Goal: Entertainment & Leisure: Consume media (video, audio)

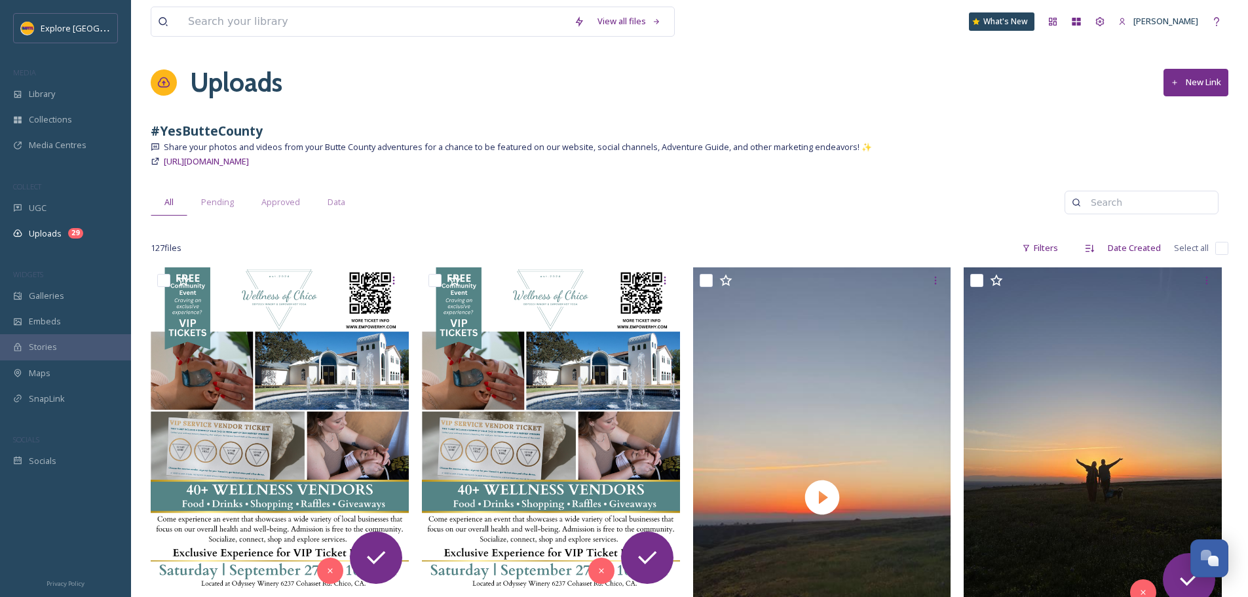
scroll to position [131, 0]
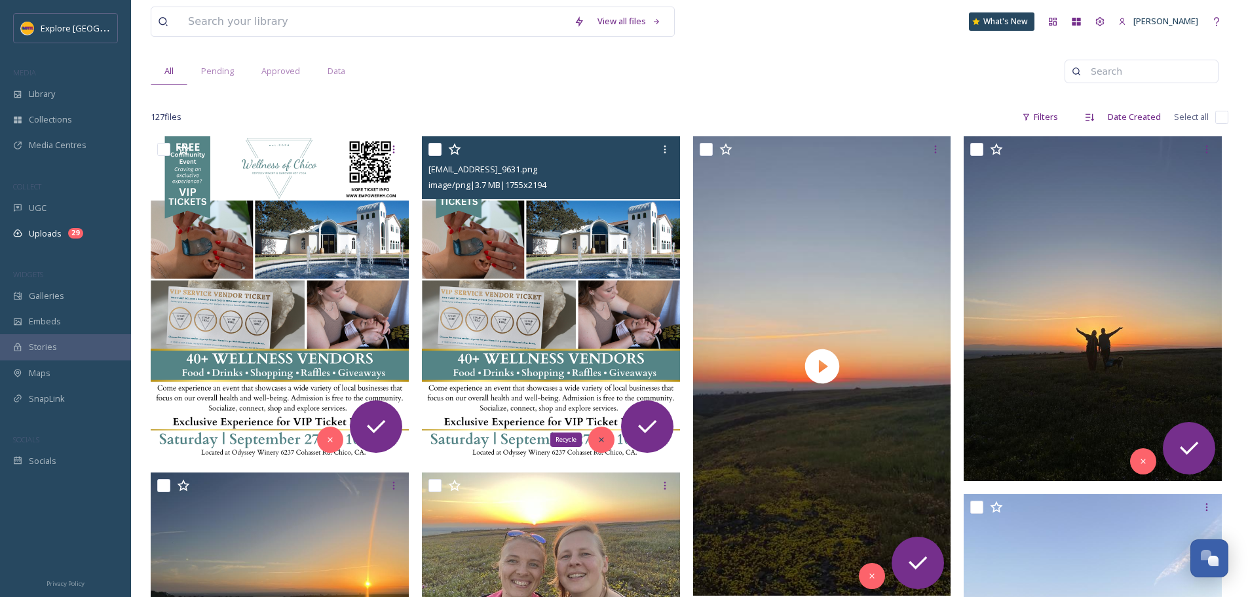
click at [601, 437] on icon at bounding box center [601, 439] width 9 height 9
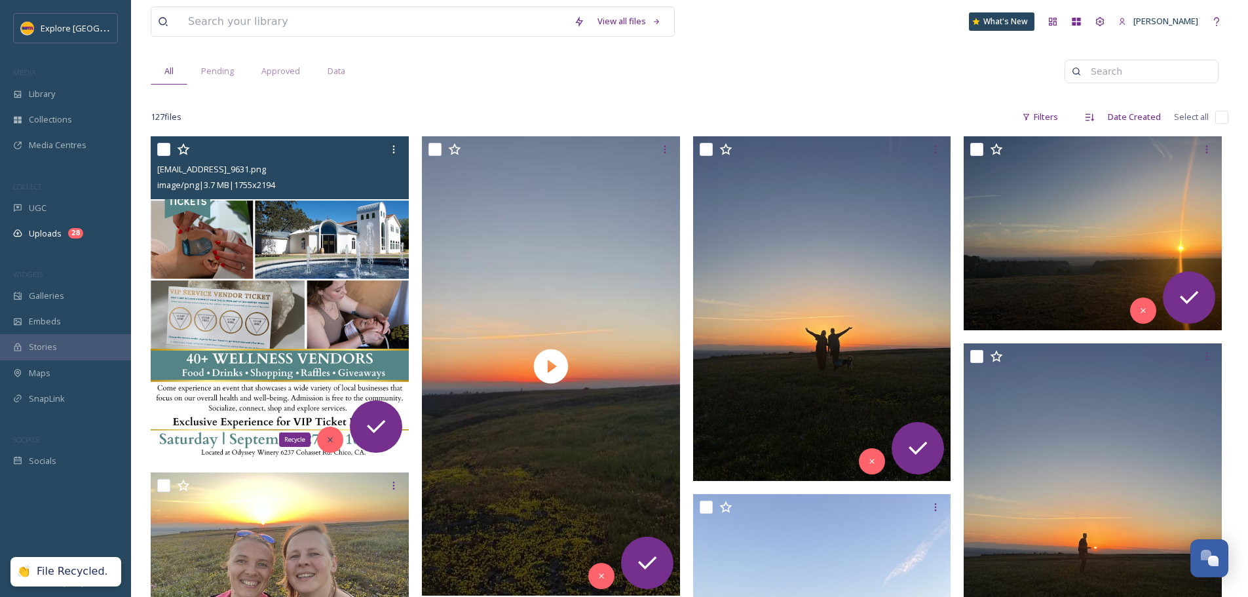
click at [332, 440] on icon at bounding box center [329, 439] width 9 height 9
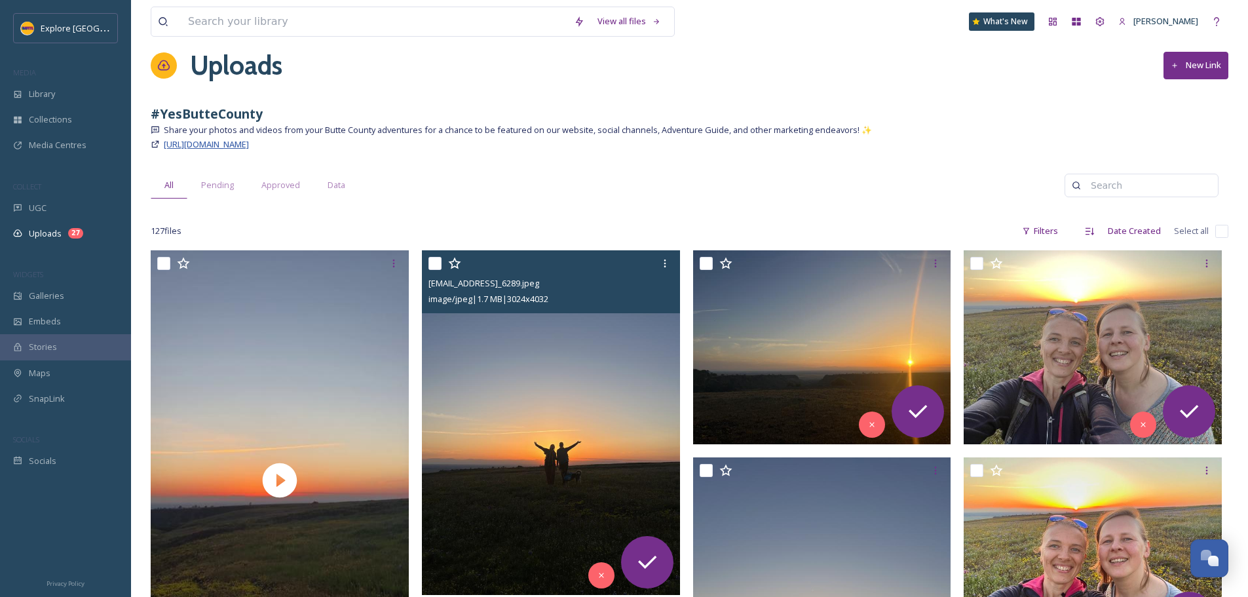
scroll to position [0, 0]
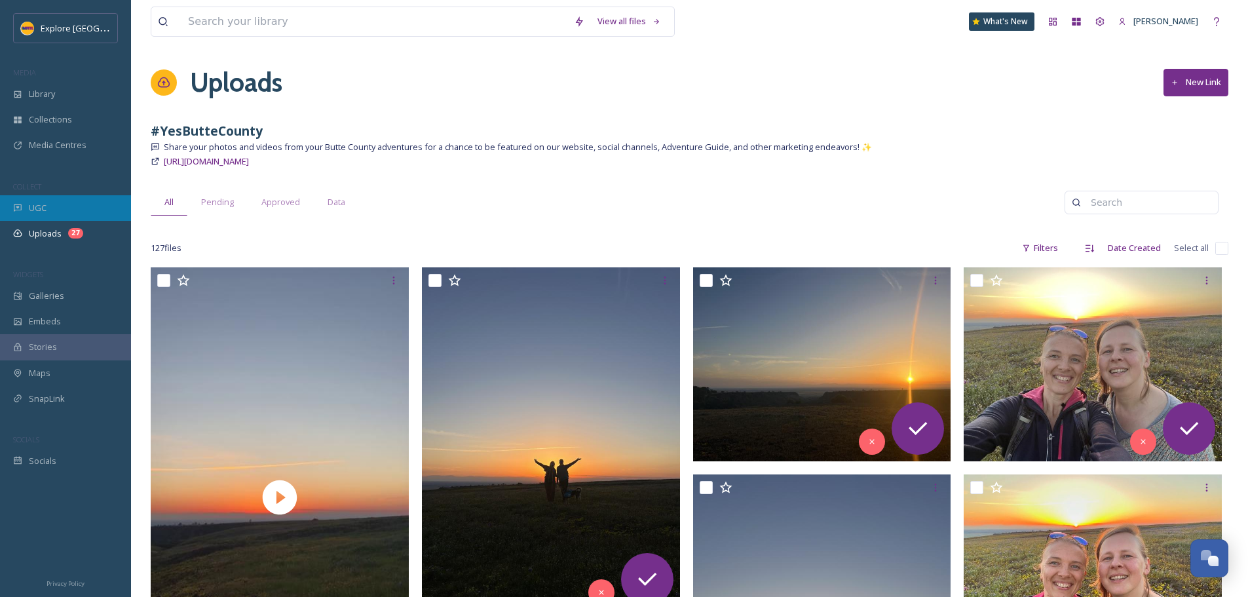
click at [53, 206] on div "UGC" at bounding box center [65, 208] width 131 height 26
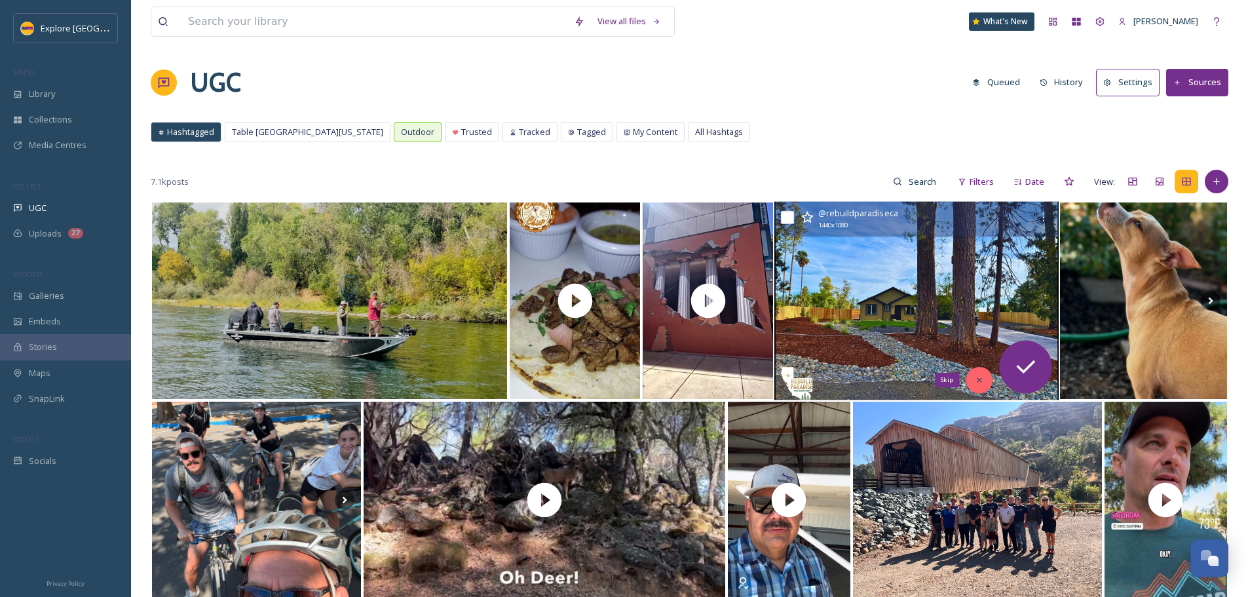
click at [982, 380] on icon at bounding box center [979, 379] width 9 height 9
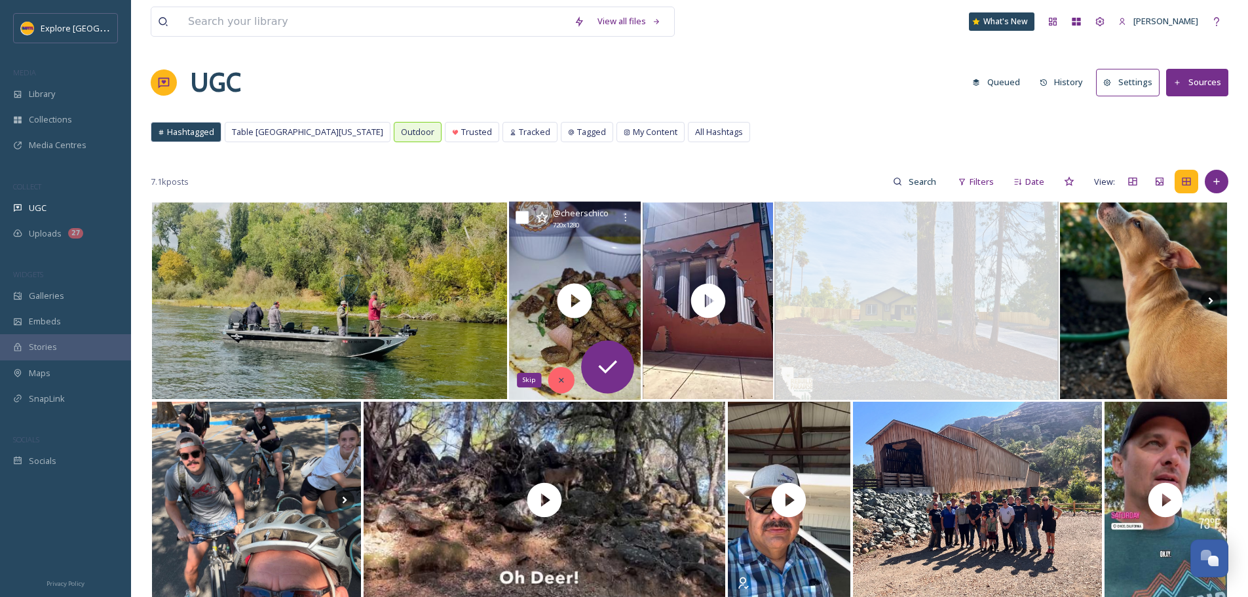
click at [561, 382] on icon at bounding box center [561, 379] width 9 height 9
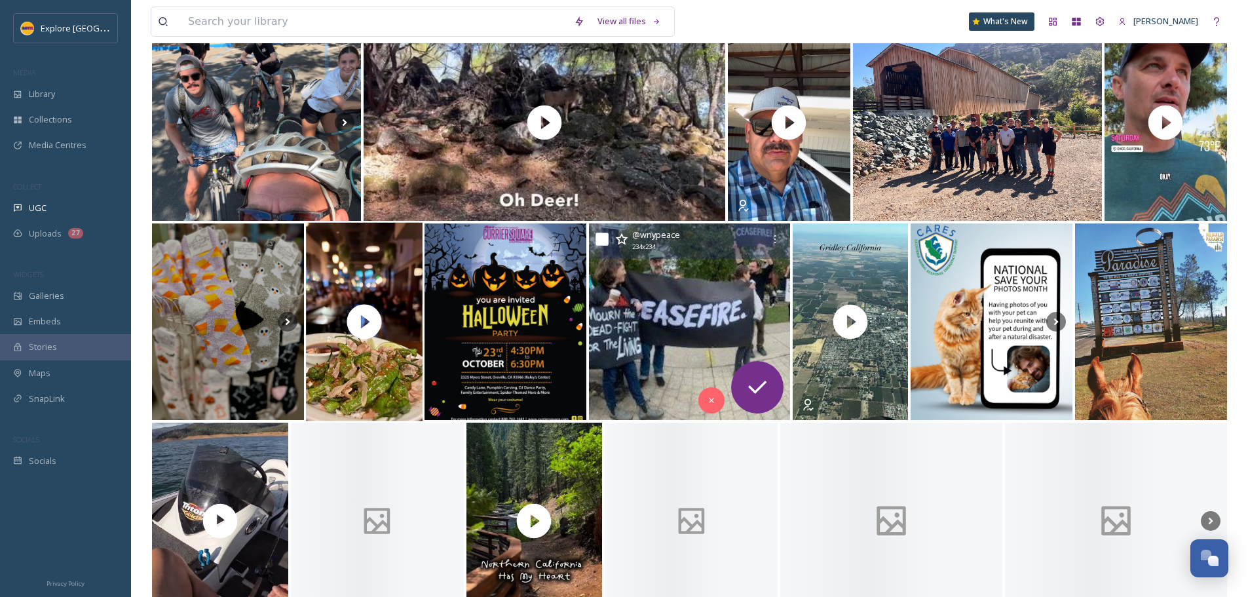
scroll to position [393, 0]
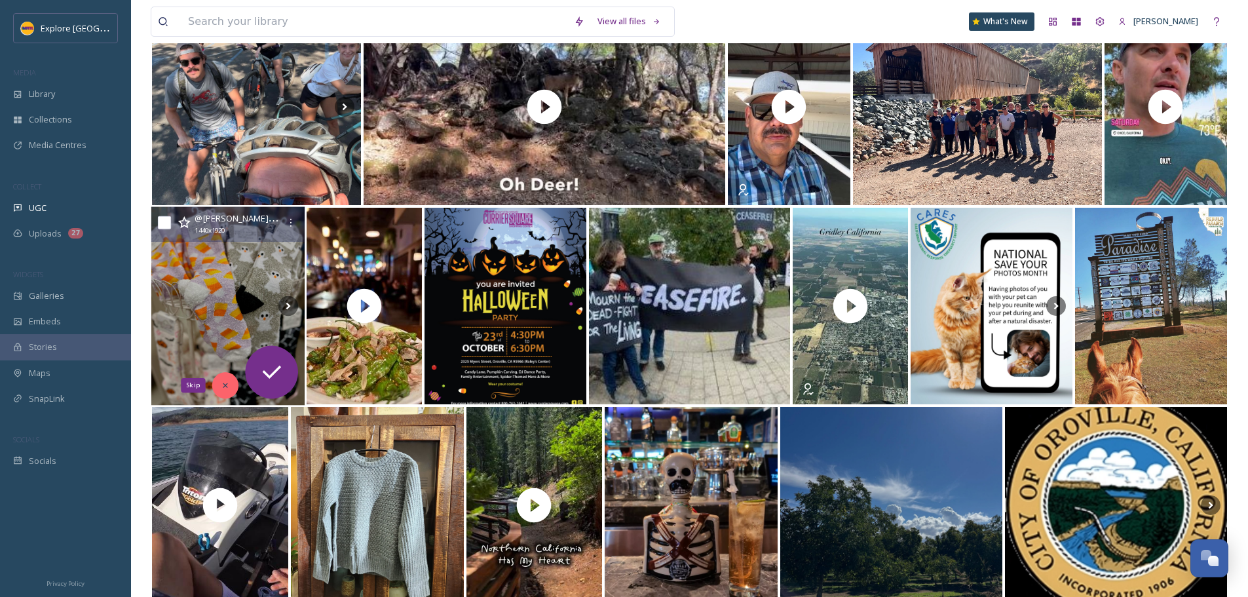
click at [225, 384] on icon at bounding box center [225, 385] width 5 height 5
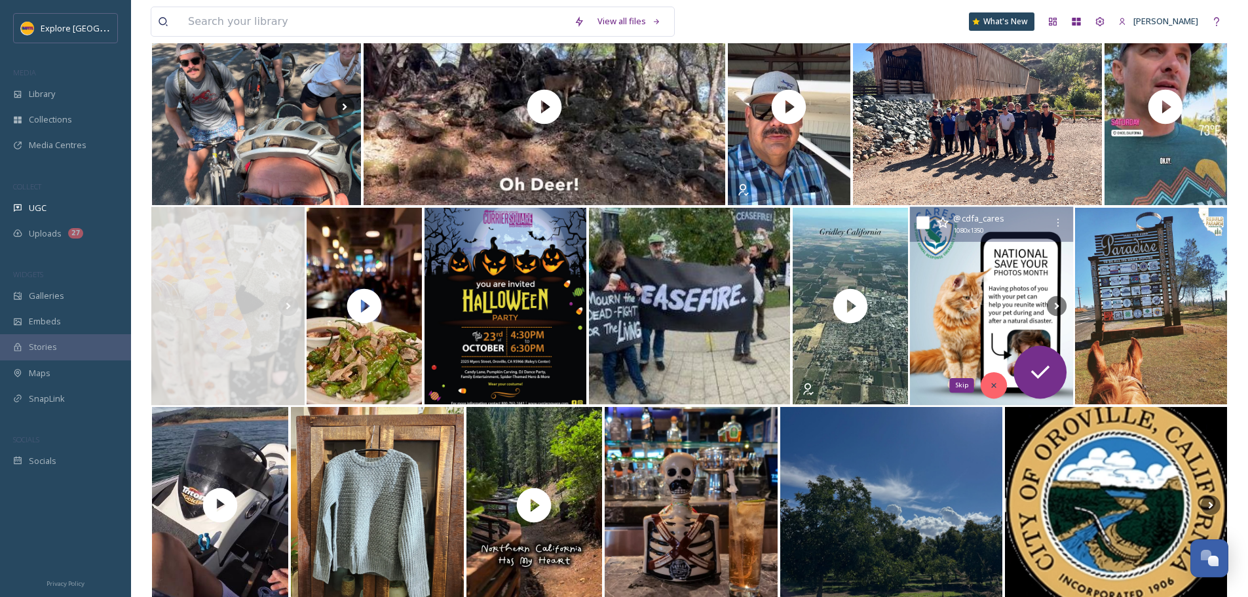
click at [1001, 386] on div "Skip" at bounding box center [993, 385] width 26 height 26
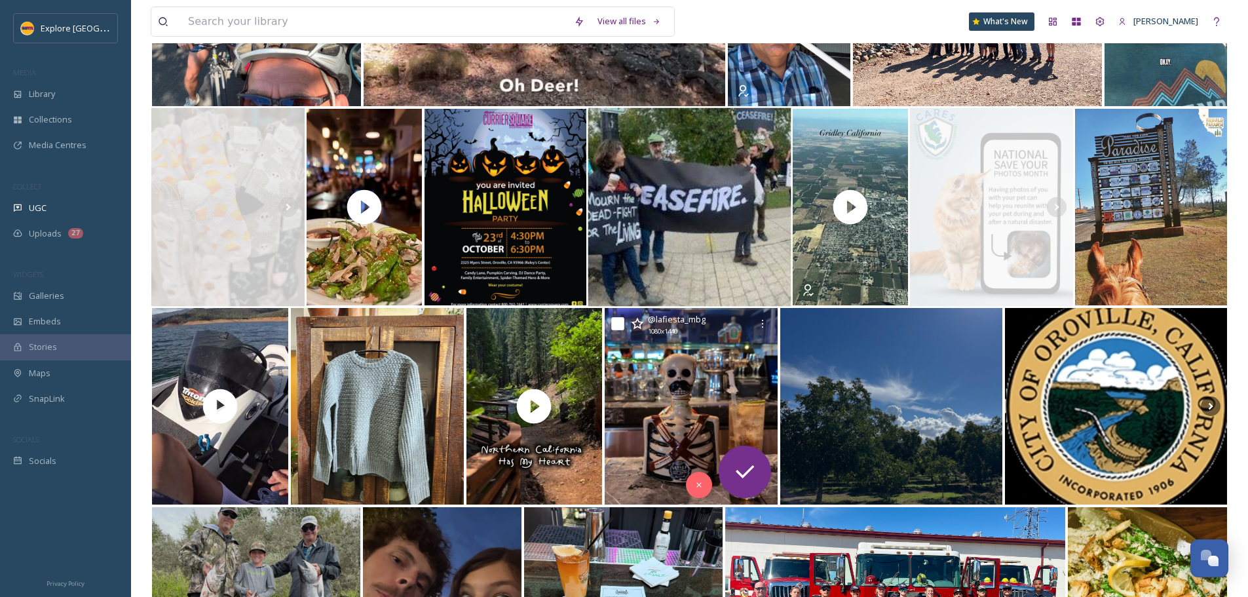
scroll to position [524, 0]
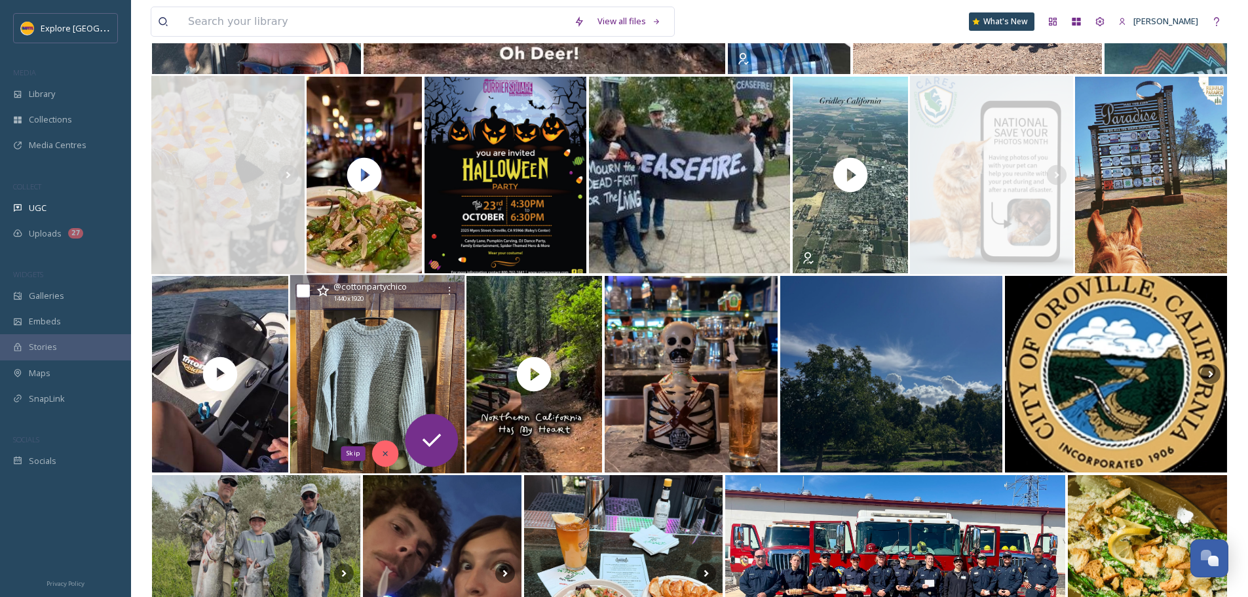
click at [379, 453] on div "Skip" at bounding box center [384, 453] width 26 height 26
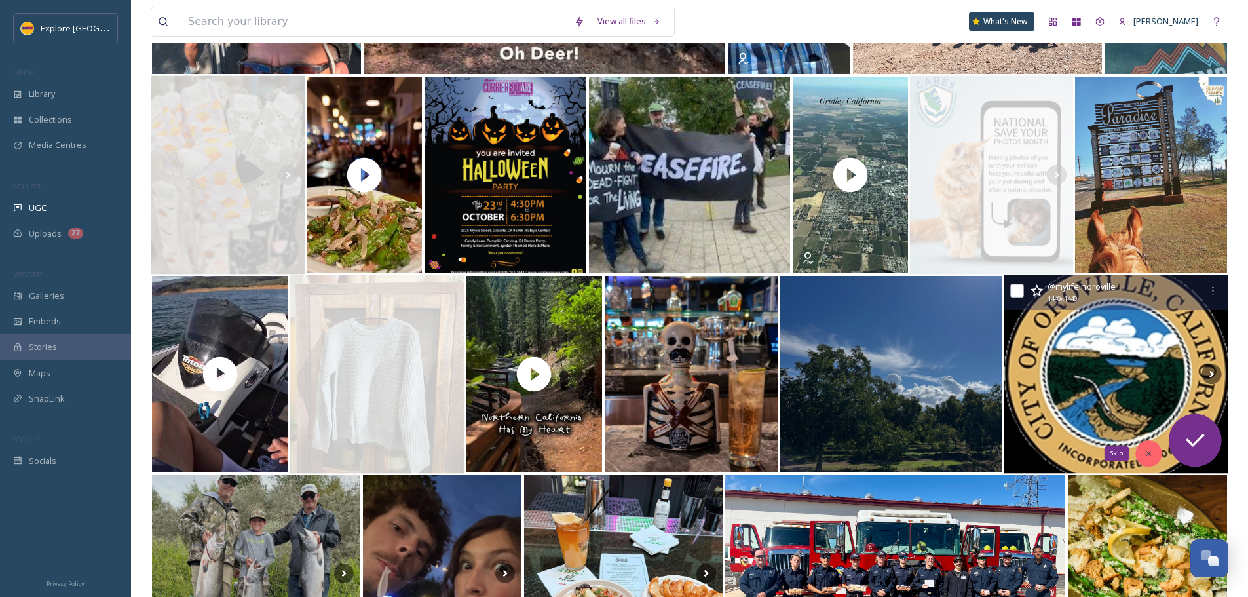
click at [1142, 453] on div "Skip" at bounding box center [1148, 453] width 26 height 26
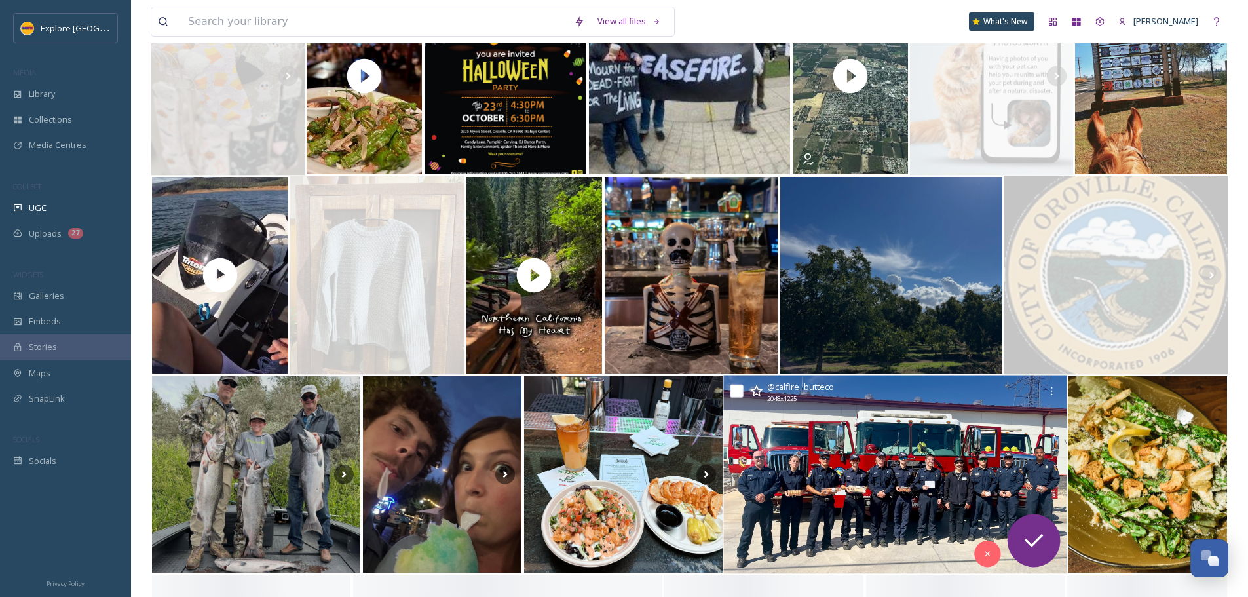
scroll to position [655, 0]
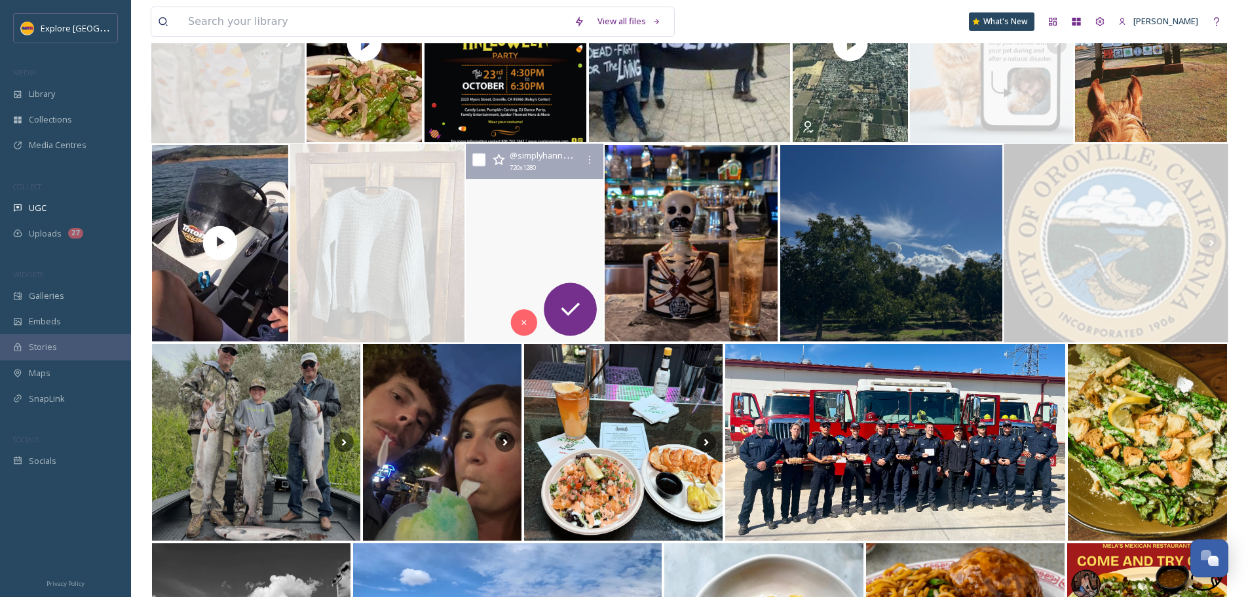
click at [512, 255] on video "I grew up in SoCal but there’s nothing like Northern California. #norcal #north…" at bounding box center [535, 243] width 138 height 198
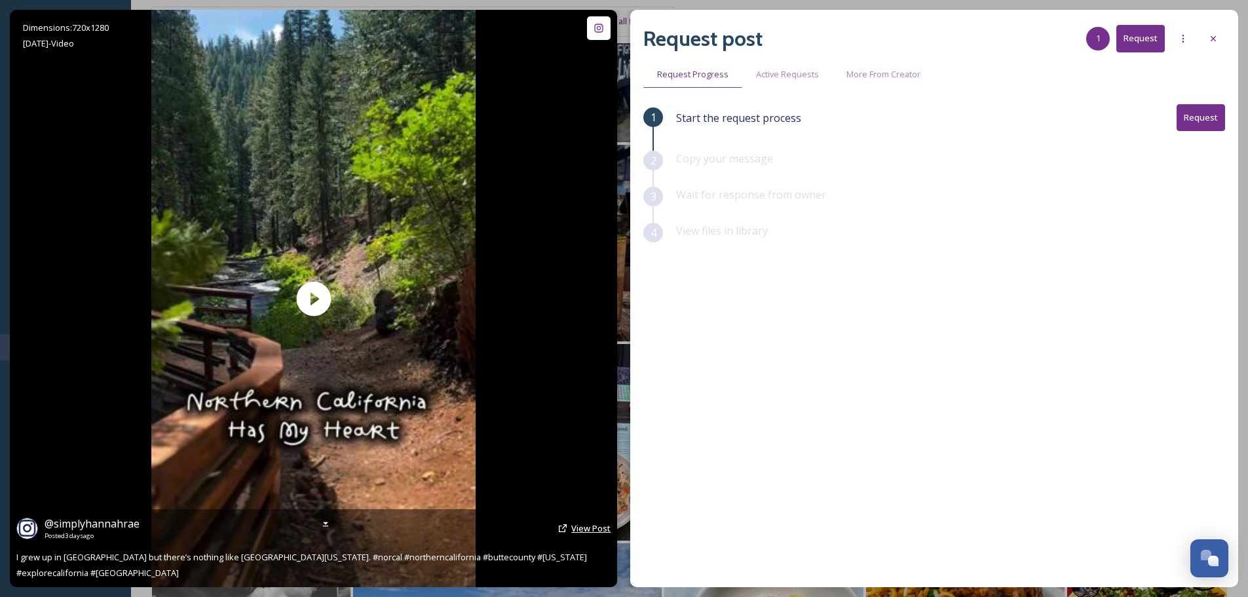
click at [585, 534] on span "View Post" at bounding box center [590, 528] width 39 height 12
